Goal: Navigation & Orientation: Find specific page/section

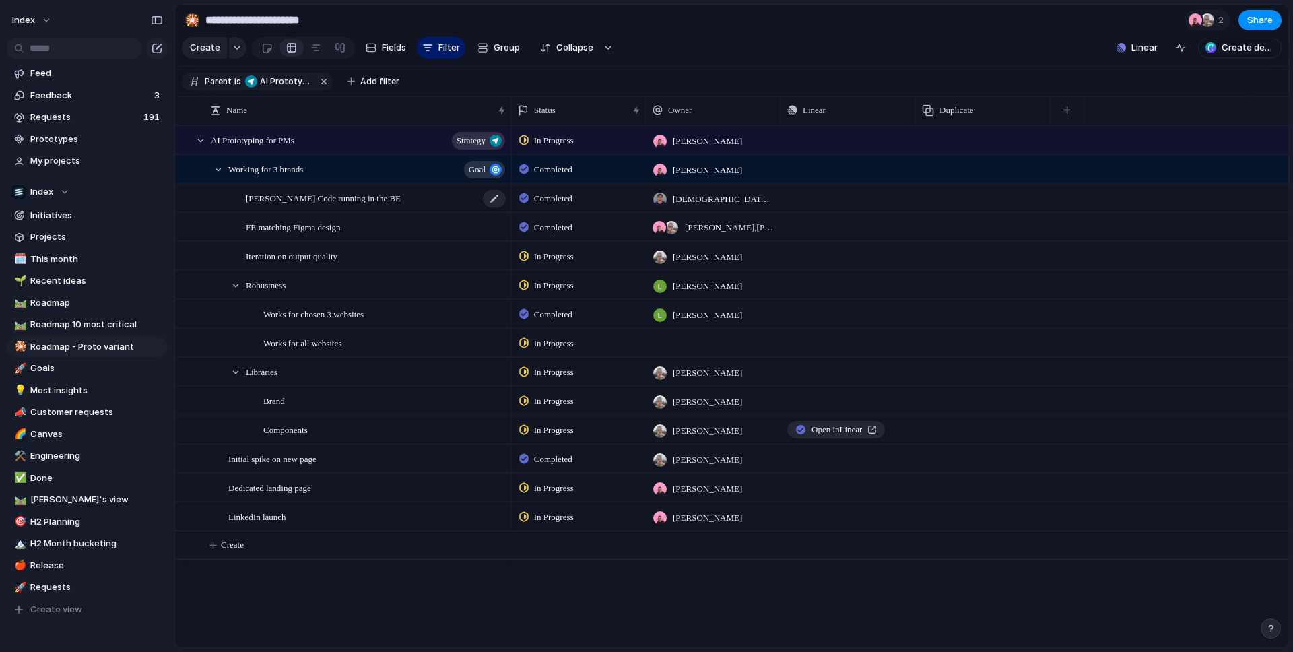
click at [287, 201] on span "[PERSON_NAME] Code running in the BE" at bounding box center [323, 197] width 155 height 15
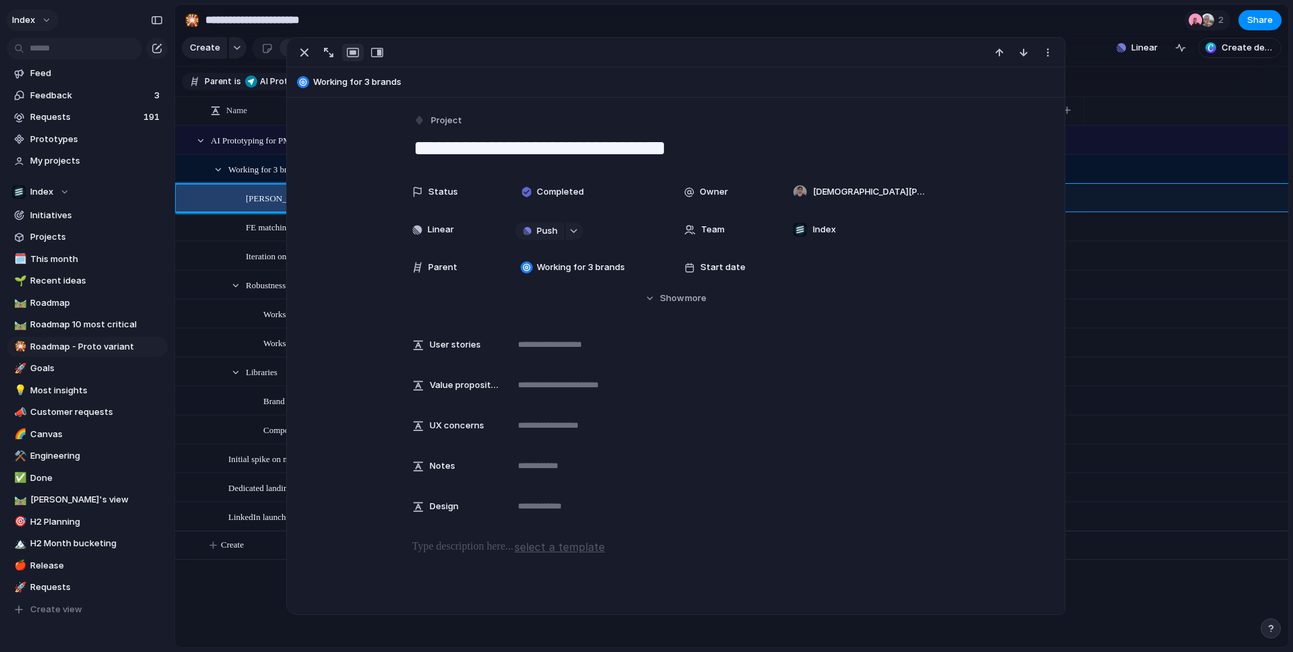
click at [20, 18] on span "Index" at bounding box center [23, 19] width 23 height 13
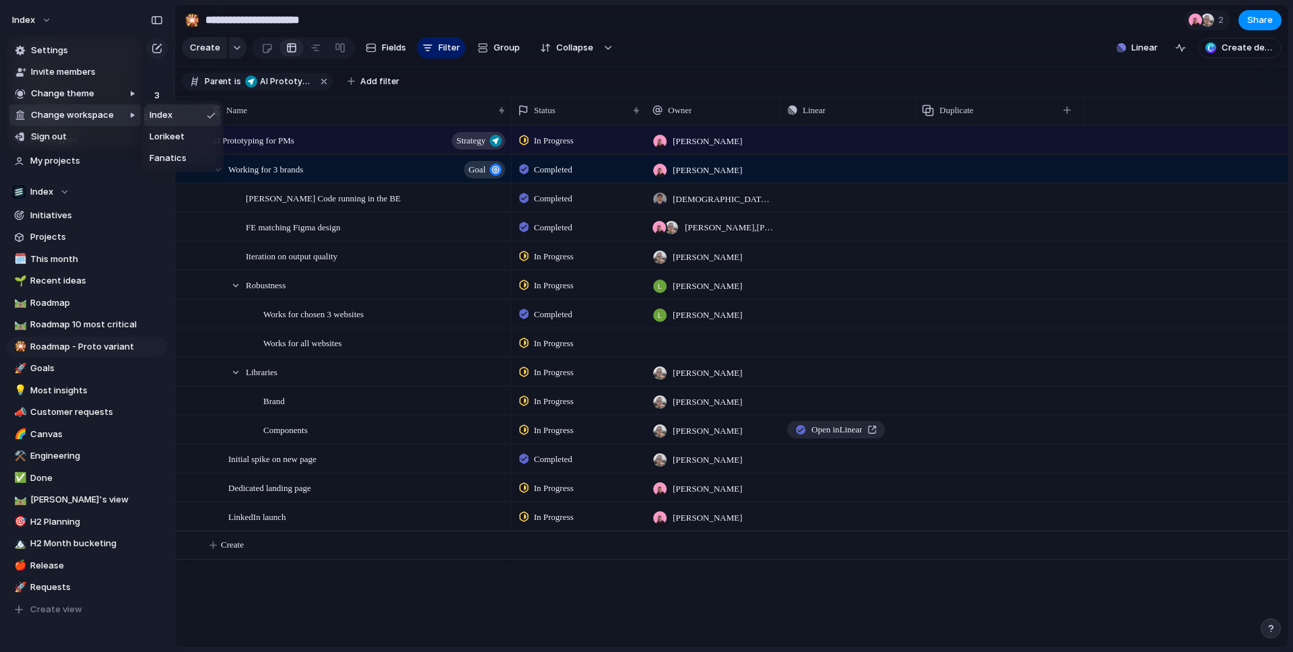
click at [325, 314] on div "Settings Invite members Change theme Change workspace Sign out" at bounding box center [646, 326] width 1293 height 652
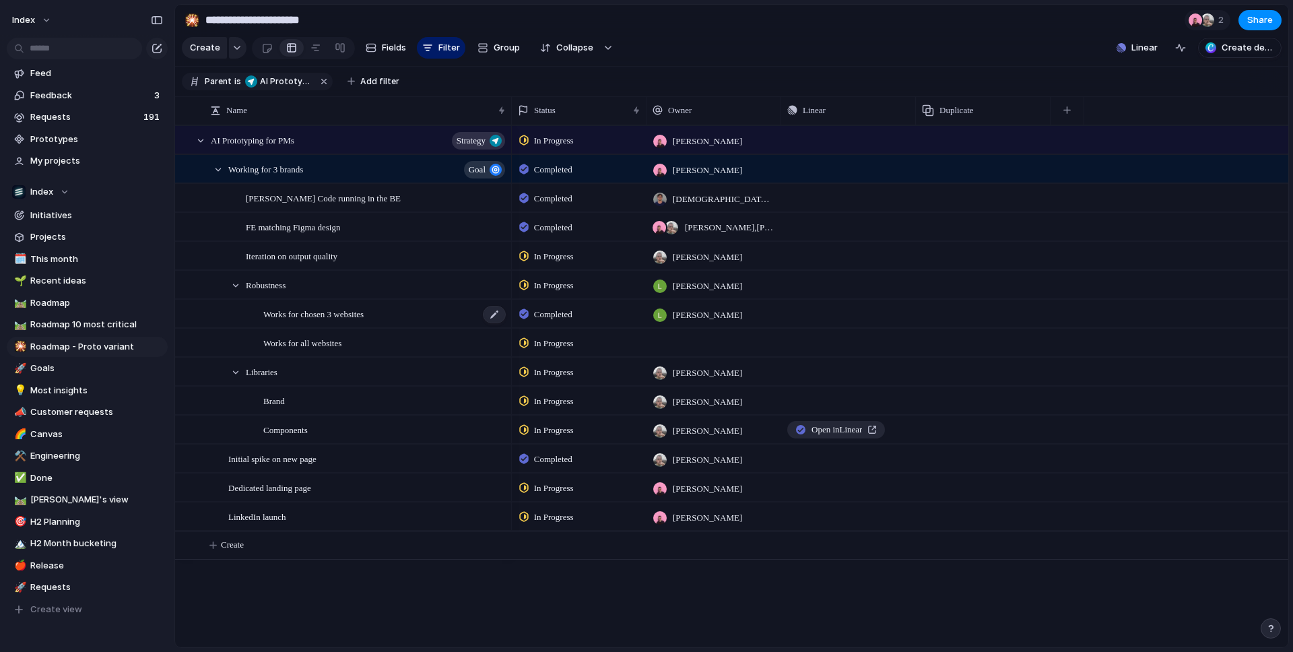
click at [319, 314] on span "Works for chosen 3 websites" at bounding box center [313, 313] width 100 height 15
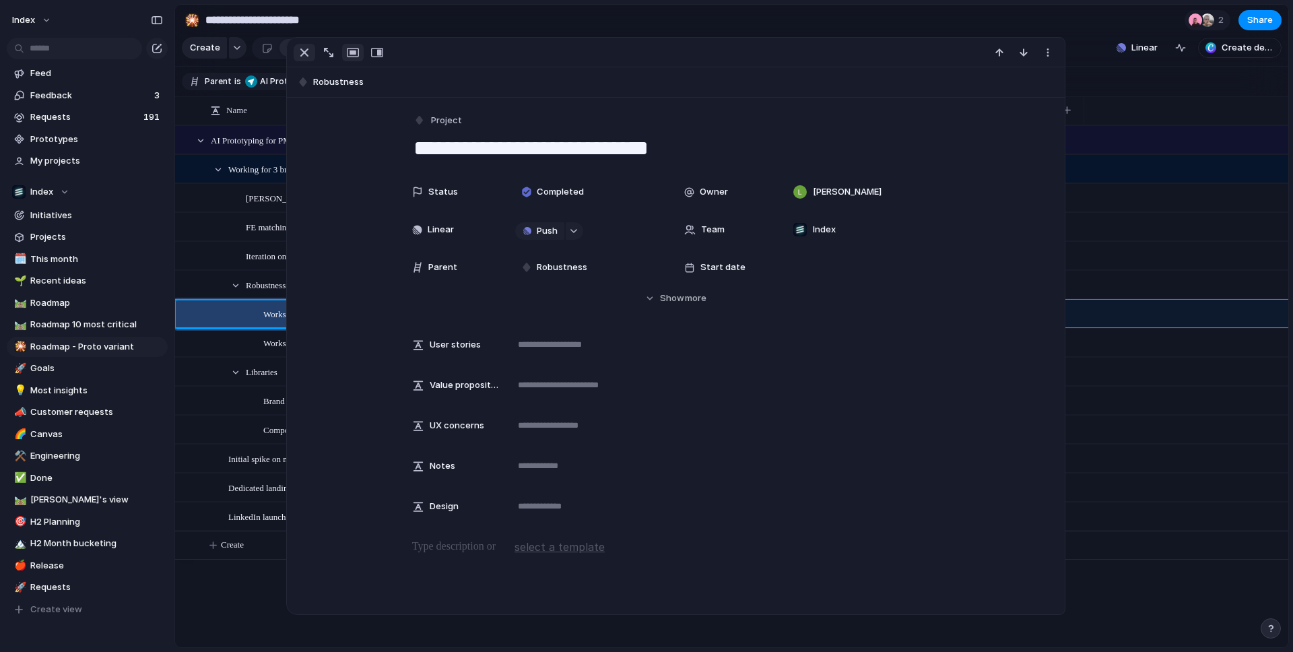
click at [301, 51] on div "button" at bounding box center [304, 52] width 16 height 16
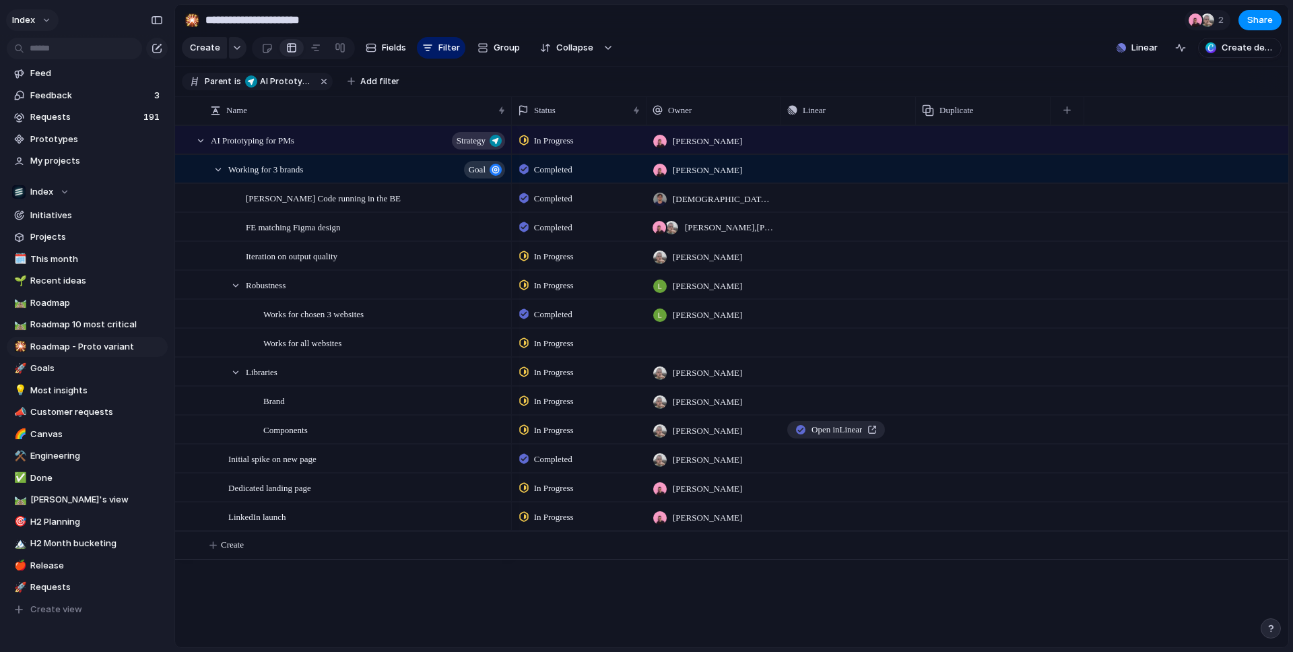
click at [32, 22] on span "Index" at bounding box center [23, 19] width 23 height 13
click at [34, 21] on div "Settings Invite members Change theme Change workspace Sign out" at bounding box center [646, 326] width 1293 height 652
